Goal: Task Accomplishment & Management: Use online tool/utility

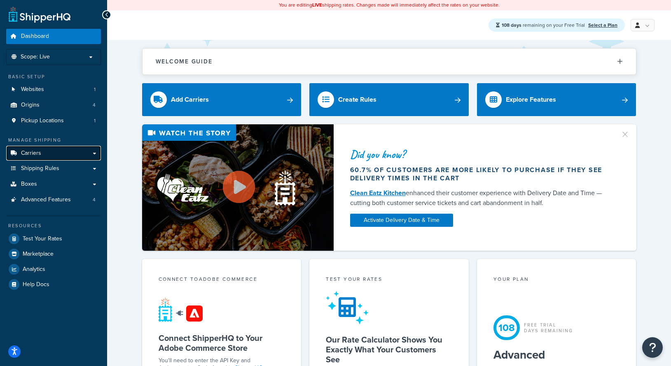
click at [58, 153] on link "Carriers" at bounding box center [53, 153] width 95 height 15
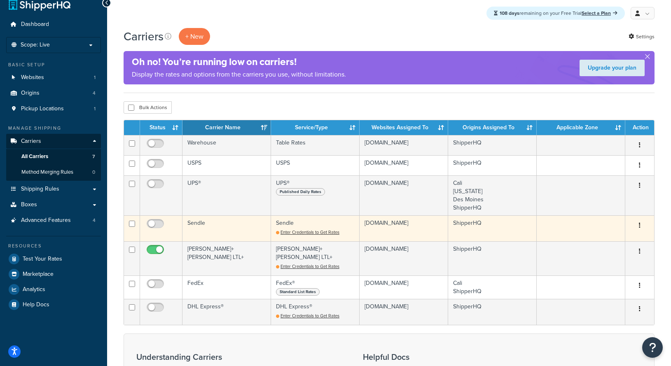
scroll to position [14, 0]
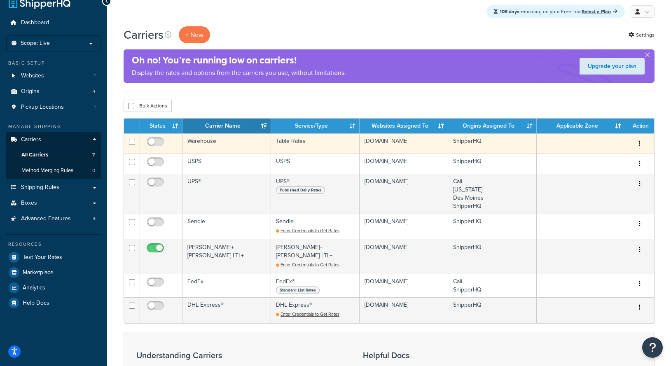
click at [329, 142] on td "Table Rates" at bounding box center [315, 143] width 89 height 20
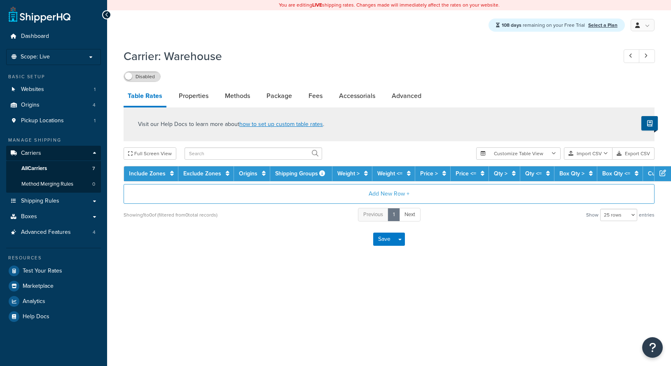
select select "25"
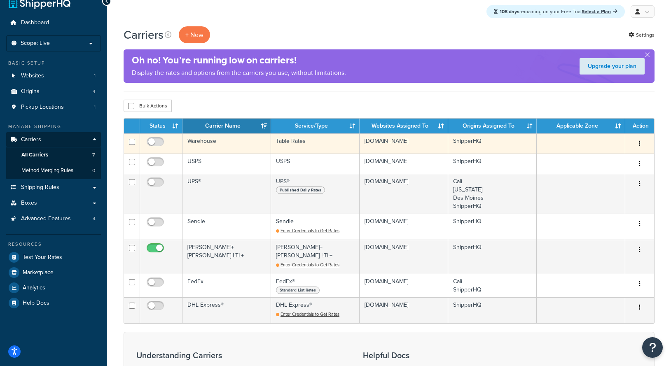
click at [344, 140] on td "Table Rates" at bounding box center [315, 143] width 89 height 20
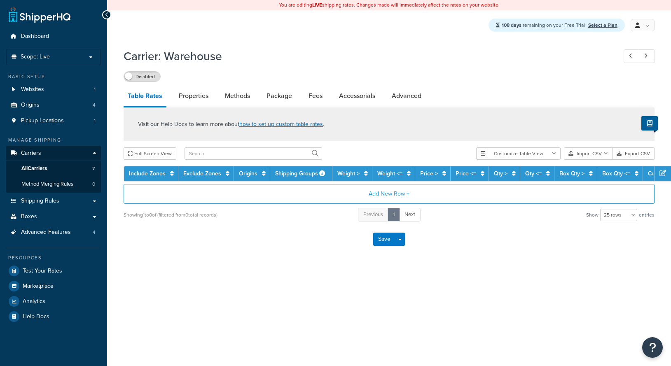
select select "25"
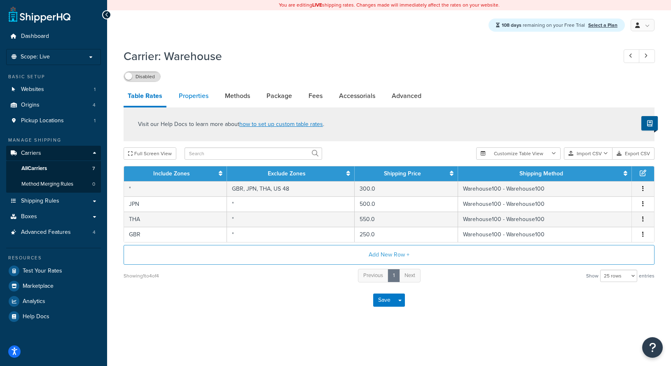
click at [185, 100] on link "Properties" at bounding box center [194, 96] width 38 height 20
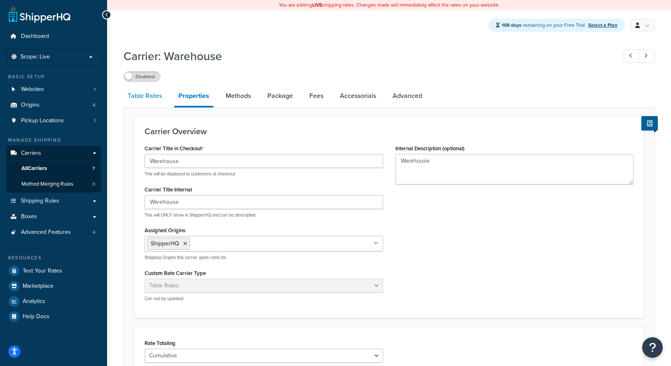
click at [149, 99] on link "Table Rates" at bounding box center [145, 96] width 42 height 20
select select "25"
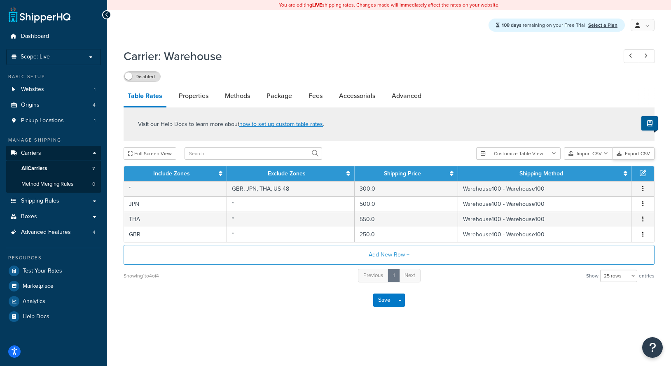
click at [634, 158] on button "Export CSV" at bounding box center [633, 153] width 42 height 12
